Goal: Register for event/course

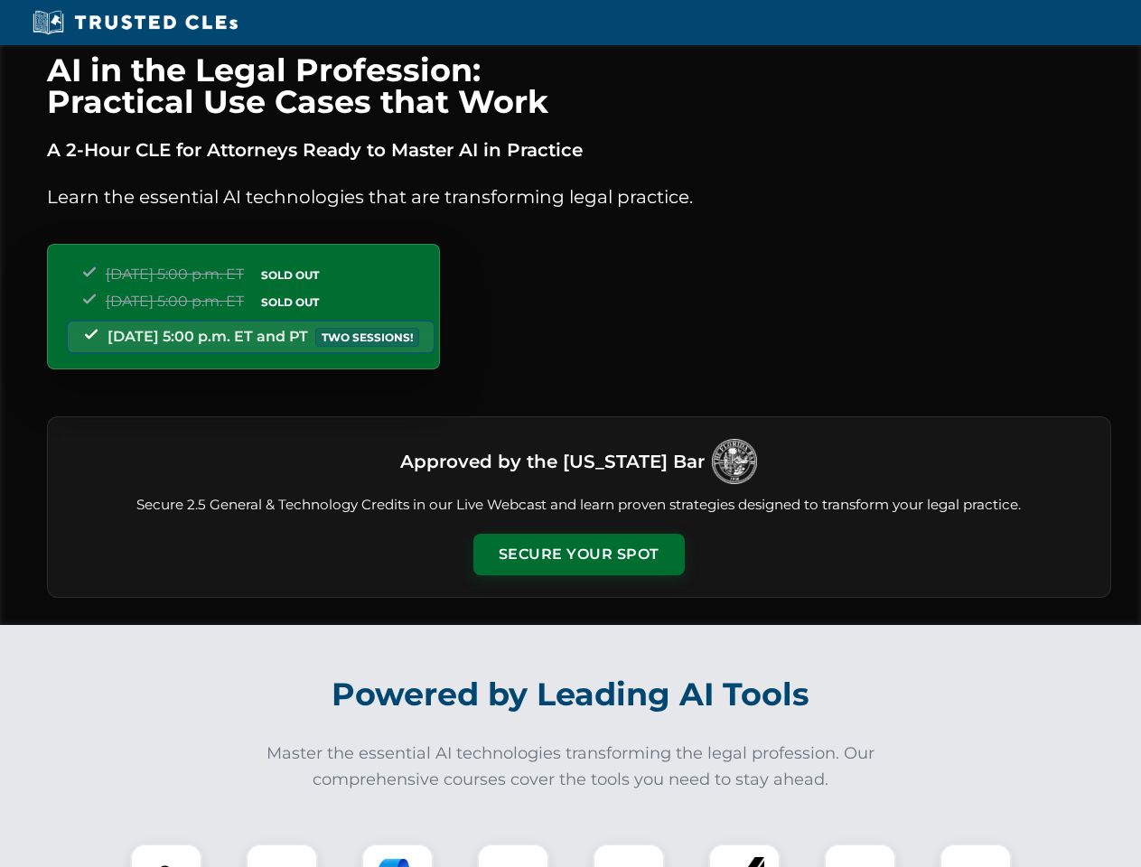
click at [578, 555] on button "Secure Your Spot" at bounding box center [578, 555] width 211 height 42
click at [166, 856] on img at bounding box center [166, 880] width 52 height 52
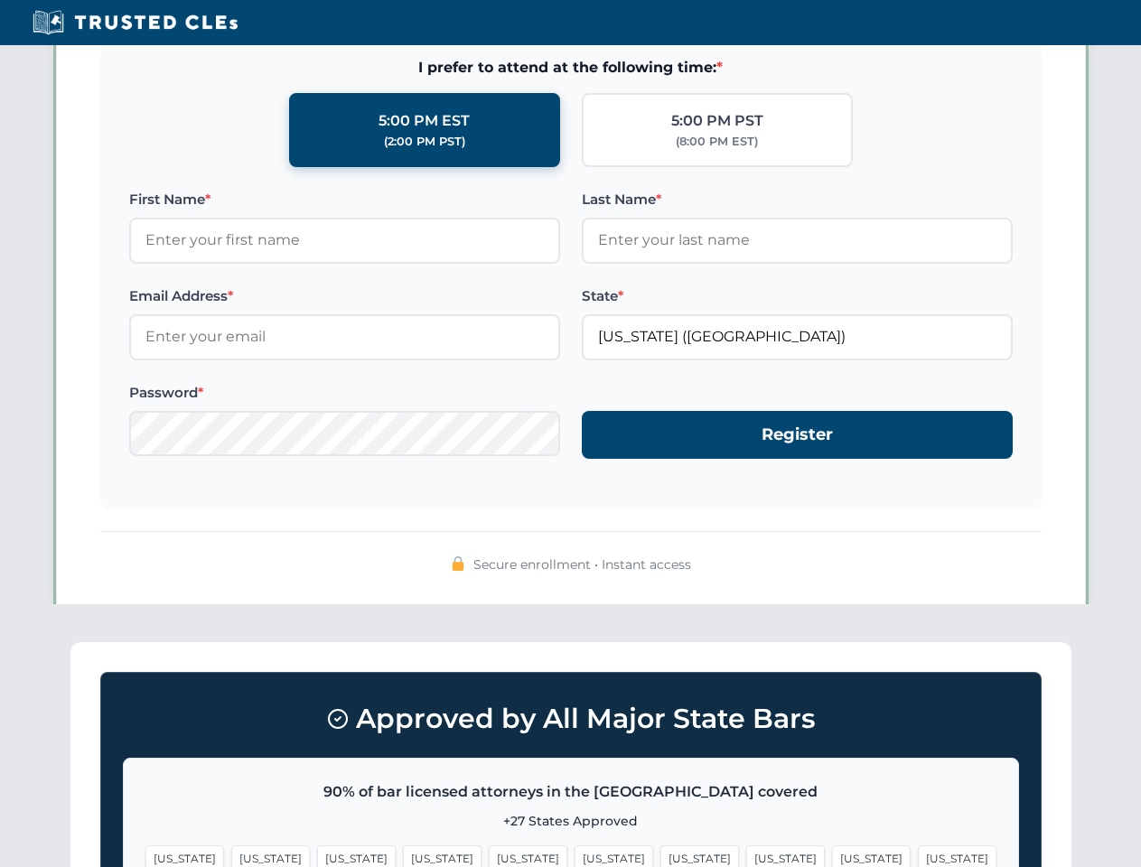
click at [661, 856] on span "[US_STATE]" at bounding box center [700, 859] width 79 height 26
click at [832, 856] on span "[US_STATE]" at bounding box center [871, 859] width 79 height 26
